Goal: Find specific page/section: Find specific page/section

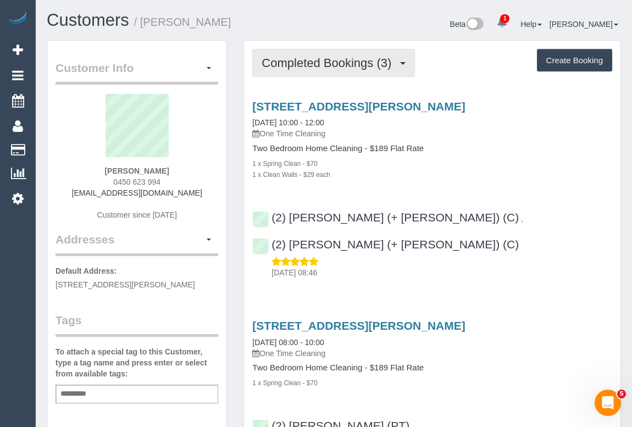
click at [344, 62] on span "Completed Bookings (3)" at bounding box center [329, 63] width 135 height 14
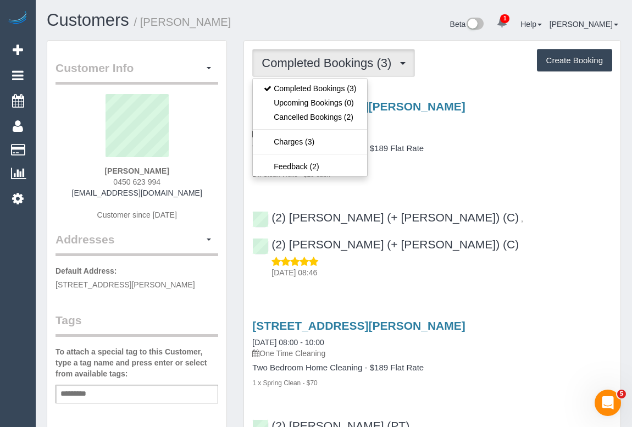
click at [523, 162] on div "1 x Spring Clean - $70" at bounding box center [432, 163] width 360 height 11
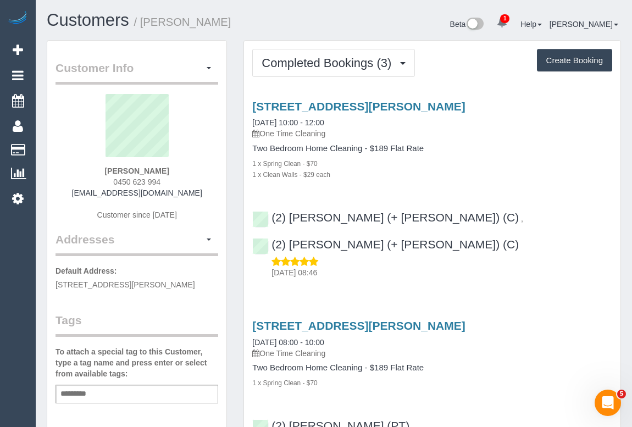
click at [523, 162] on div "1 x Spring Clean - $70" at bounding box center [432, 163] width 360 height 11
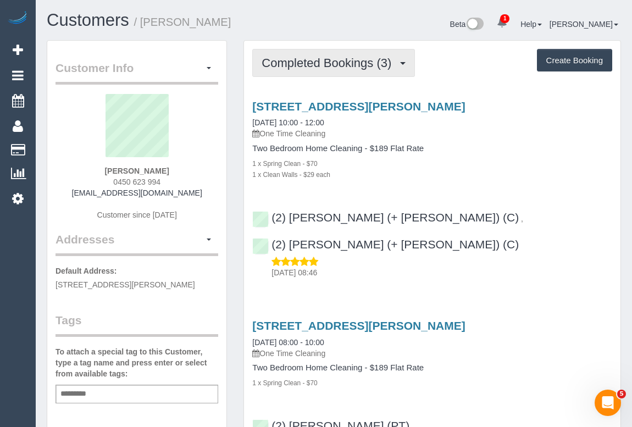
click at [324, 59] on span "Completed Bookings (3)" at bounding box center [329, 63] width 135 height 14
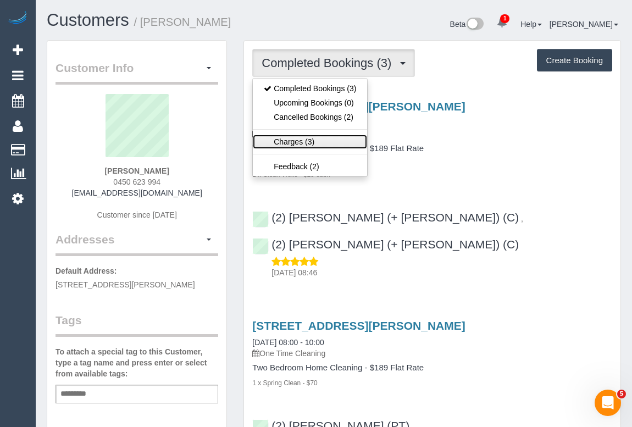
click at [278, 138] on link "Charges (3)" at bounding box center [310, 142] width 114 height 14
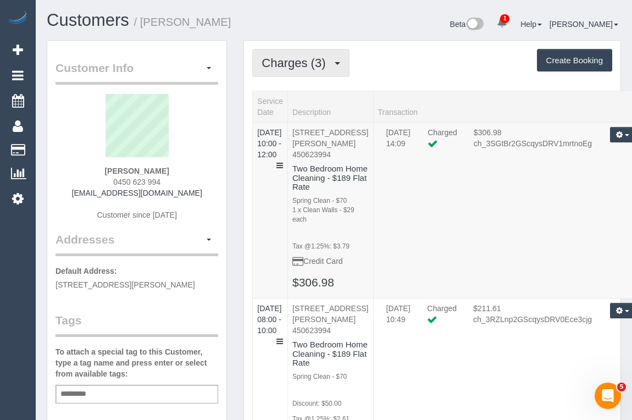
click at [313, 59] on span "Charges (3)" at bounding box center [296, 63] width 69 height 14
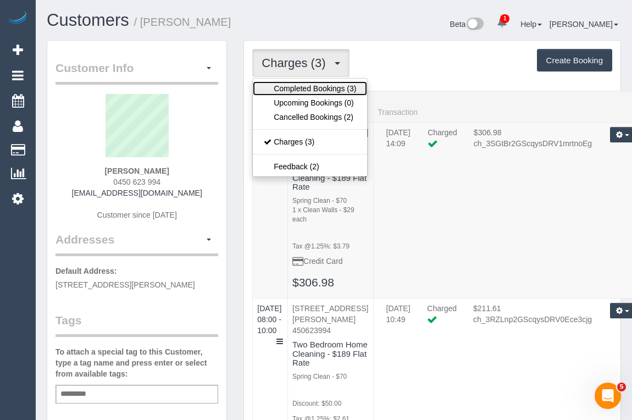
click at [311, 90] on link "Completed Bookings (3)" at bounding box center [310, 88] width 114 height 14
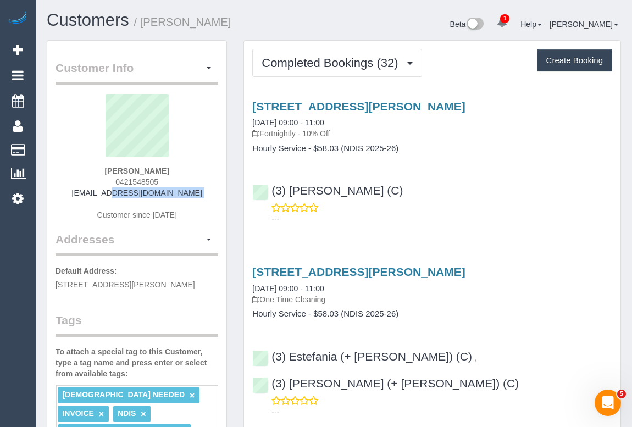
drag, startPoint x: 76, startPoint y: 197, endPoint x: 178, endPoint y: 204, distance: 101.4
click at [178, 204] on div "Laura Hart 0421548505 laurasletterbox@gmail.com Customer since 2023" at bounding box center [137, 162] width 163 height 137
copy div "laurasletterbox@gmail.com"
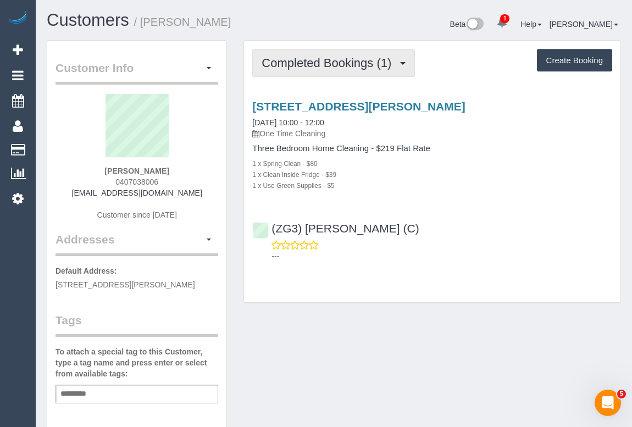
click at [307, 62] on span "Completed Bookings (1)" at bounding box center [329, 63] width 135 height 14
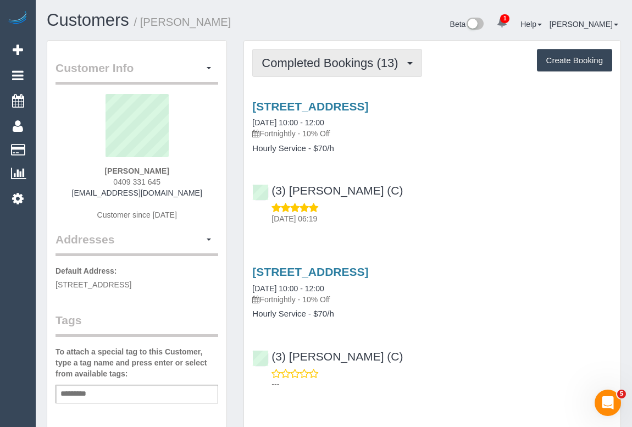
click at [331, 62] on span "Completed Bookings (13)" at bounding box center [333, 63] width 142 height 14
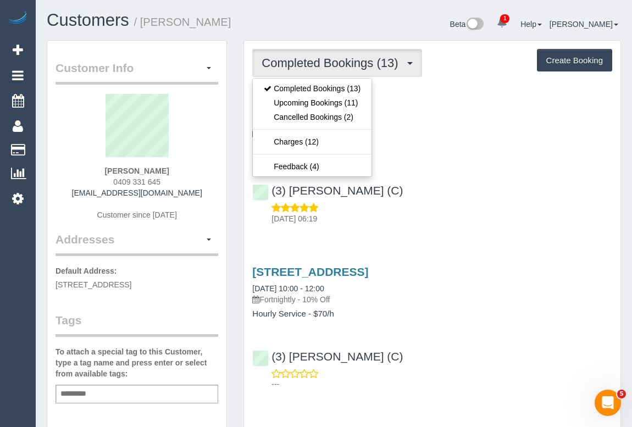
click at [544, 180] on div "(3) Andrea Di Bella (C) 10/10/2025 06:19" at bounding box center [432, 199] width 376 height 49
